Goal: Task Accomplishment & Management: Use online tool/utility

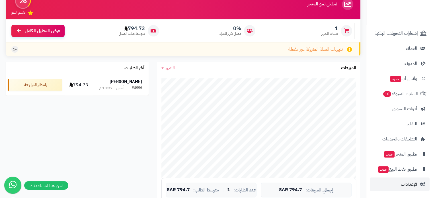
scroll to position [60, 0]
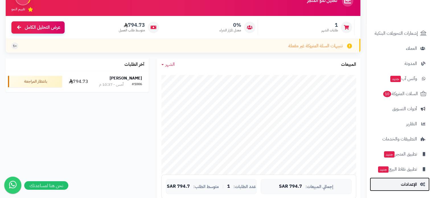
click at [402, 183] on span "الإعدادات" at bounding box center [408, 184] width 16 height 8
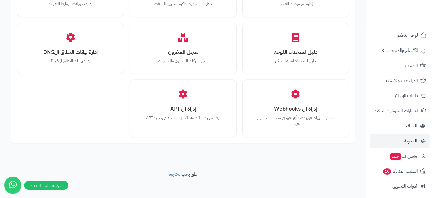
scroll to position [77, 0]
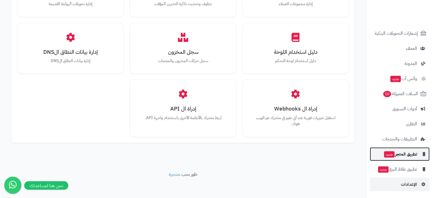
click at [406, 154] on span "تطبيق المتجر جديد" at bounding box center [400, 154] width 34 height 8
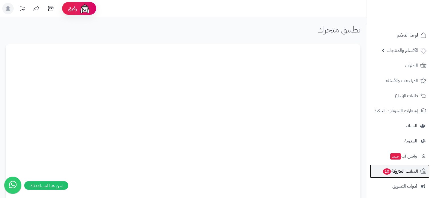
click at [402, 171] on span "السلات المتروكة 10" at bounding box center [400, 171] width 36 height 8
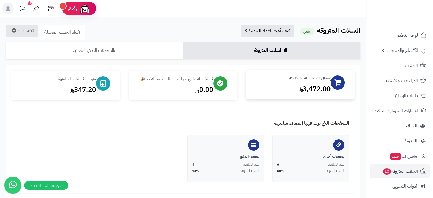
click at [333, 84] on div at bounding box center [337, 82] width 14 height 14
click at [311, 82] on div "إجمالي قيمة السلات المتروكة 3,472.00" at bounding box center [290, 84] width 79 height 18
click at [243, 146] on div "صفحة الدفع عدد السلات: 4 النسبة المئوية: 40%" at bounding box center [225, 158] width 76 height 47
click at [334, 138] on div "صفحات أخرى عدد السلات: 6 النسبة المئوية: 60%" at bounding box center [310, 158] width 76 height 47
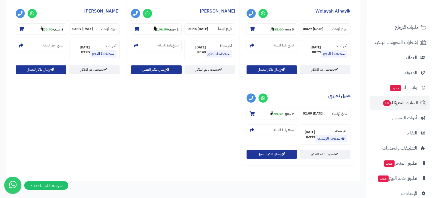
scroll to position [77, 0]
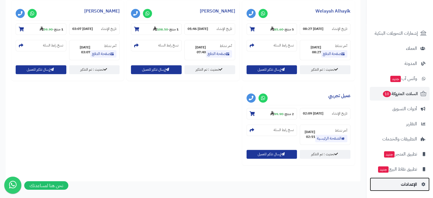
click at [404, 182] on span "الإعدادات" at bounding box center [408, 184] width 16 height 8
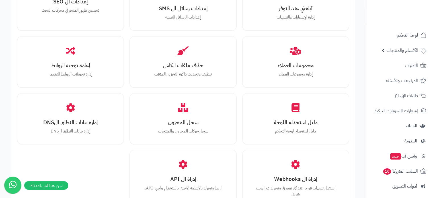
scroll to position [630, 0]
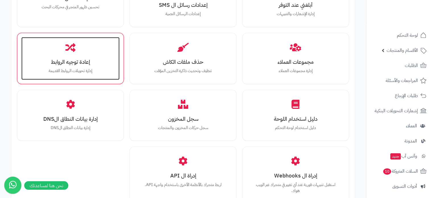
click at [84, 62] on h3 "إعادة توجيه الروابط" at bounding box center [70, 62] width 87 height 6
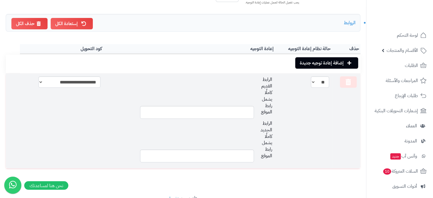
scroll to position [75, 0]
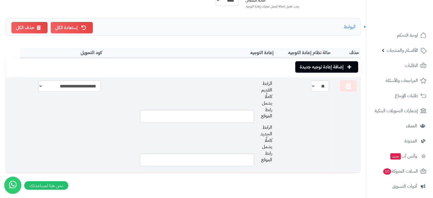
click at [84, 86] on select "**********" at bounding box center [69, 85] width 62 height 11
click at [117, 80] on div "الرابط القديم كاملًا يشمل رابط الموقع" at bounding box center [188, 101] width 167 height 42
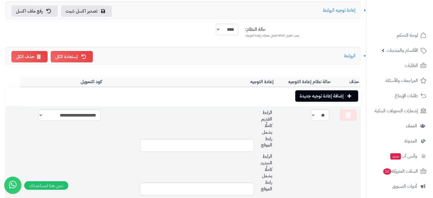
scroll to position [0, 0]
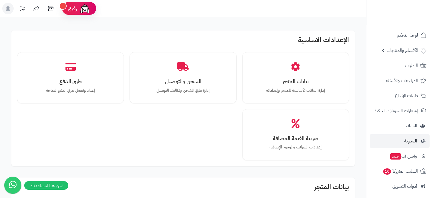
scroll to position [77, 0]
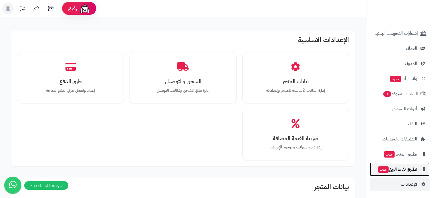
click at [405, 164] on link "تطبيق نقاط البيع جديد" at bounding box center [399, 169] width 60 height 14
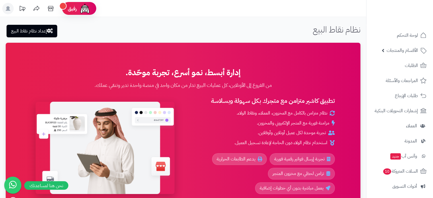
scroll to position [77, 0]
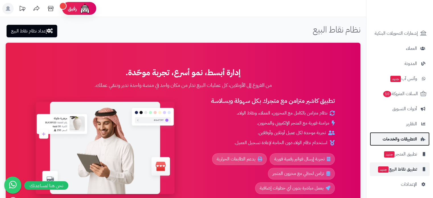
click at [403, 138] on span "التطبيقات والخدمات" at bounding box center [399, 139] width 34 height 8
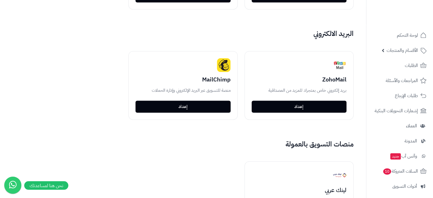
scroll to position [989, 0]
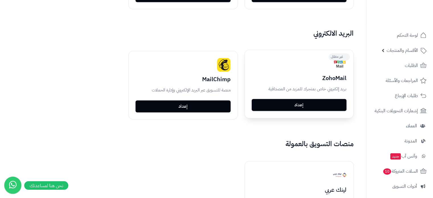
click at [297, 99] on link "إعداد" at bounding box center [298, 105] width 95 height 12
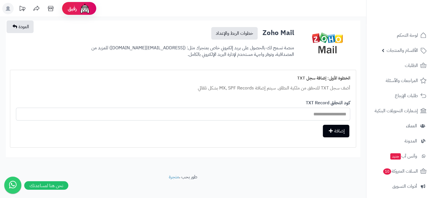
click at [259, 112] on input "text" at bounding box center [183, 113] width 334 height 13
paste input "**********"
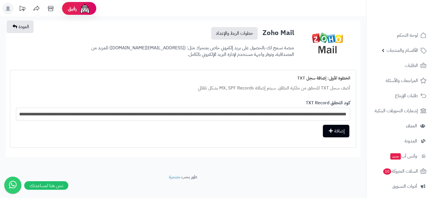
scroll to position [0, -275]
type input "**********"
click at [331, 131] on icon "button" at bounding box center [330, 130] width 4 height 5
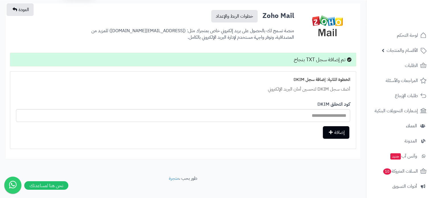
scroll to position [22, 0]
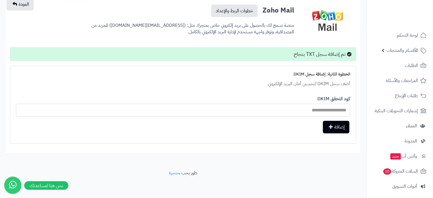
paste input "**********"
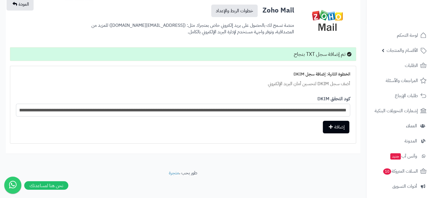
scroll to position [0, -275]
type input "**********"
click at [335, 128] on button "إضافة" at bounding box center [335, 126] width 26 height 13
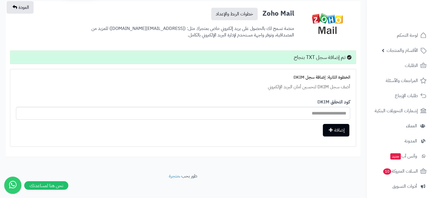
scroll to position [22, 0]
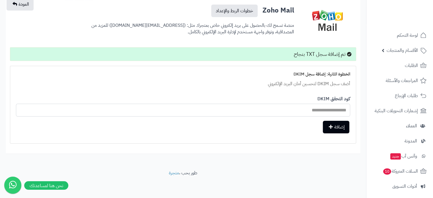
paste input "**********"
type input "**********"
click at [333, 129] on button "إضافة" at bounding box center [335, 126] width 26 height 13
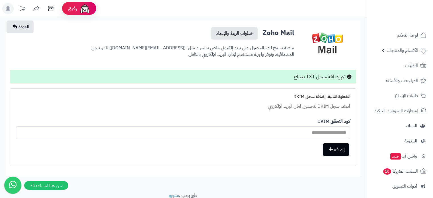
scroll to position [19, 0]
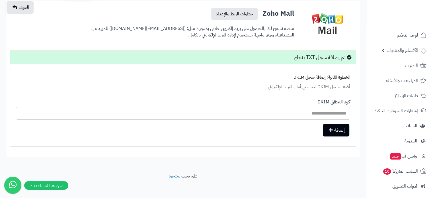
click at [255, 110] on input "text" at bounding box center [183, 113] width 334 height 13
paste input "**********"
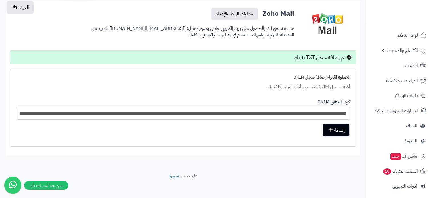
scroll to position [0, -275]
type input "**********"
click at [338, 134] on button "إضافة" at bounding box center [335, 129] width 26 height 13
click at [415, 30] on link "لوحة التحكم" at bounding box center [399, 35] width 60 height 14
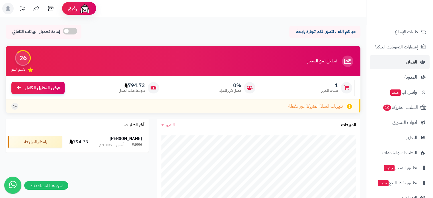
scroll to position [77, 0]
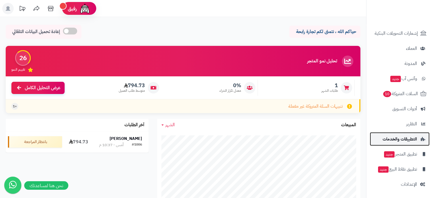
click at [401, 135] on span "التطبيقات والخدمات" at bounding box center [399, 139] width 34 height 8
click at [394, 138] on span "التطبيقات والخدمات" at bounding box center [399, 139] width 34 height 8
click at [394, 142] on link "التطبيقات والخدمات" at bounding box center [399, 139] width 60 height 14
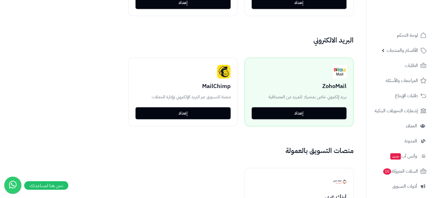
scroll to position [981, 0]
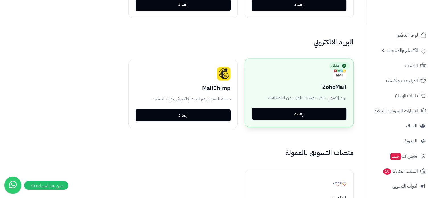
click at [303, 109] on link "إعداد" at bounding box center [298, 113] width 95 height 12
